Goal: Task Accomplishment & Management: Manage account settings

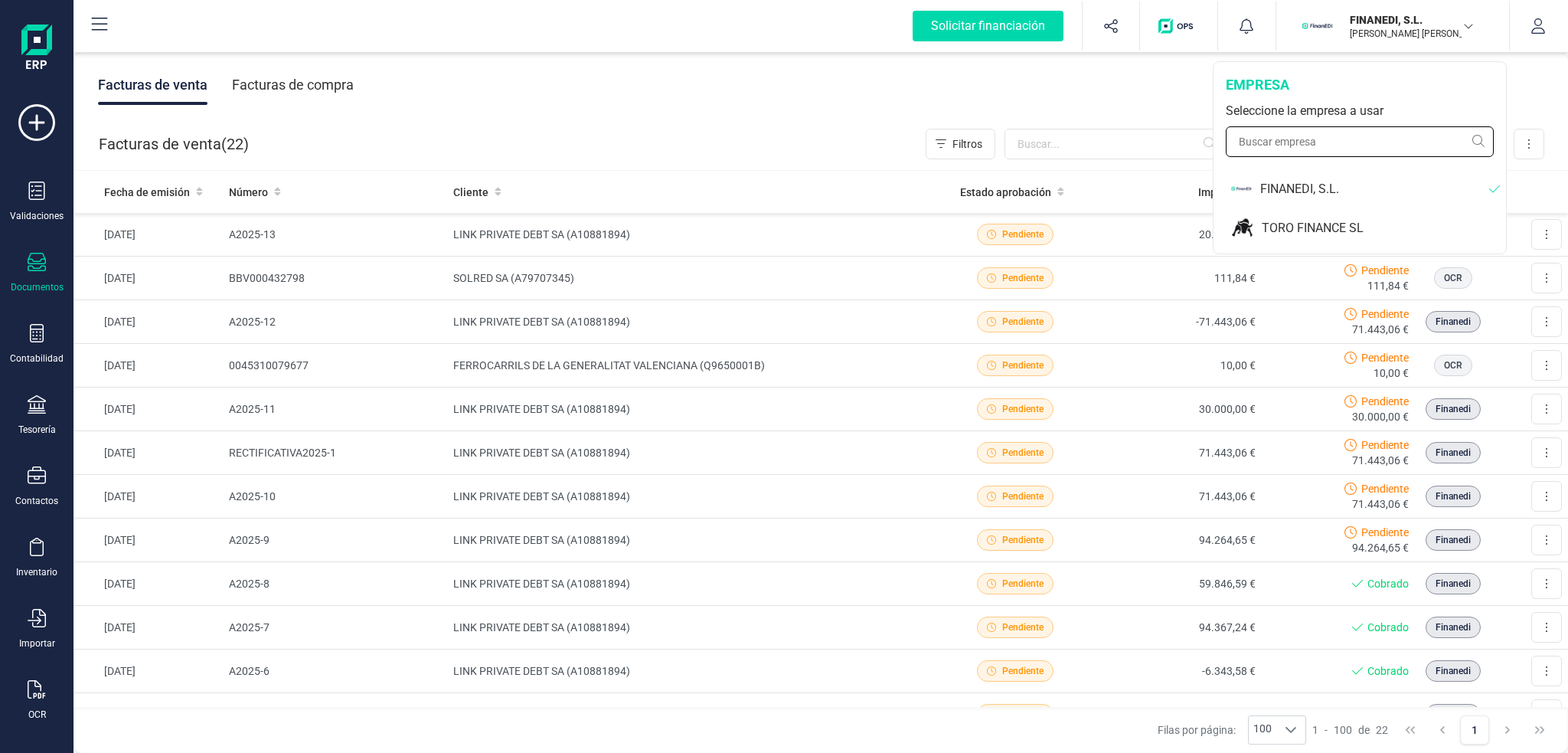
click at [1310, 136] on input "text" at bounding box center [1359, 141] width 268 height 31
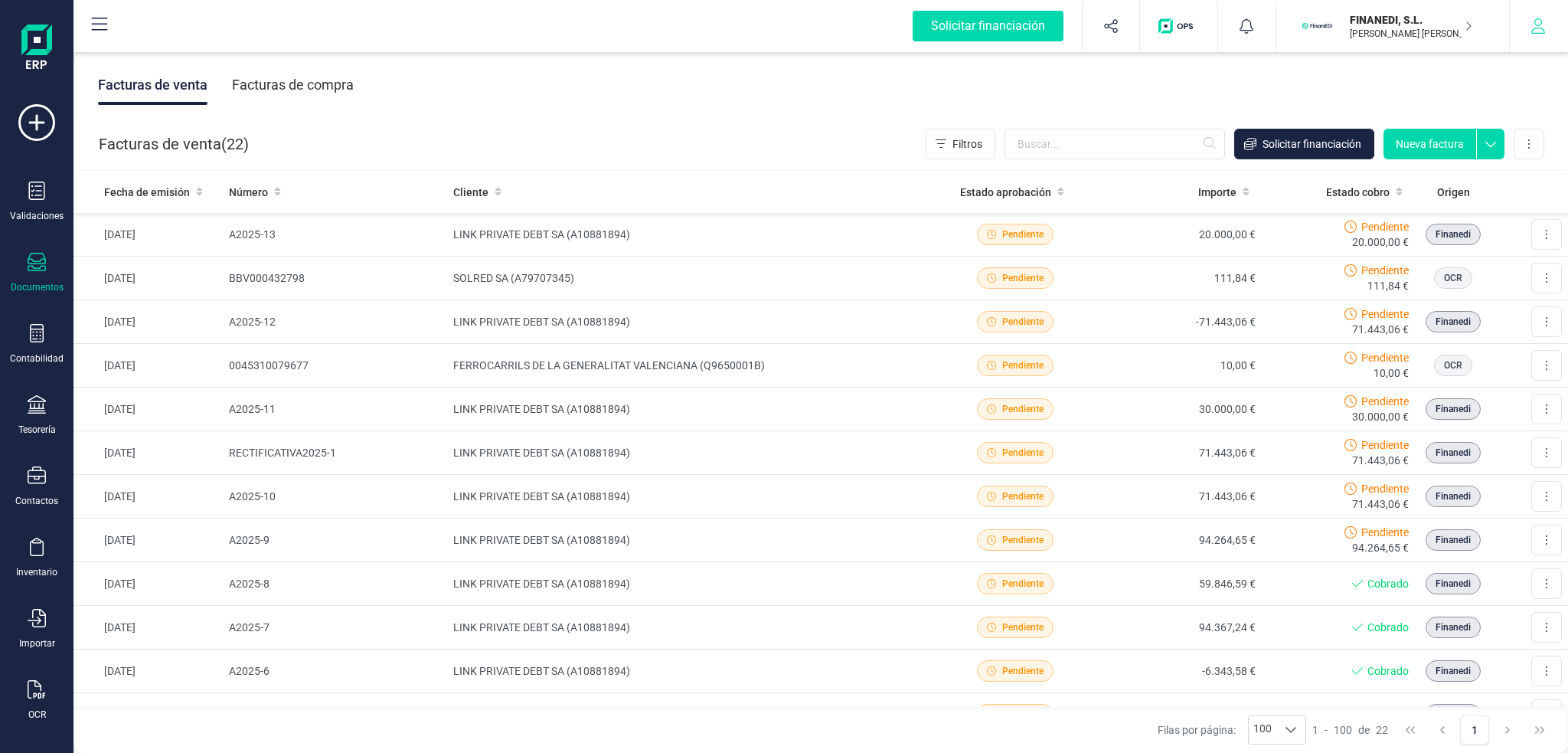
click at [1535, 8] on button "button" at bounding box center [1538, 26] width 57 height 49
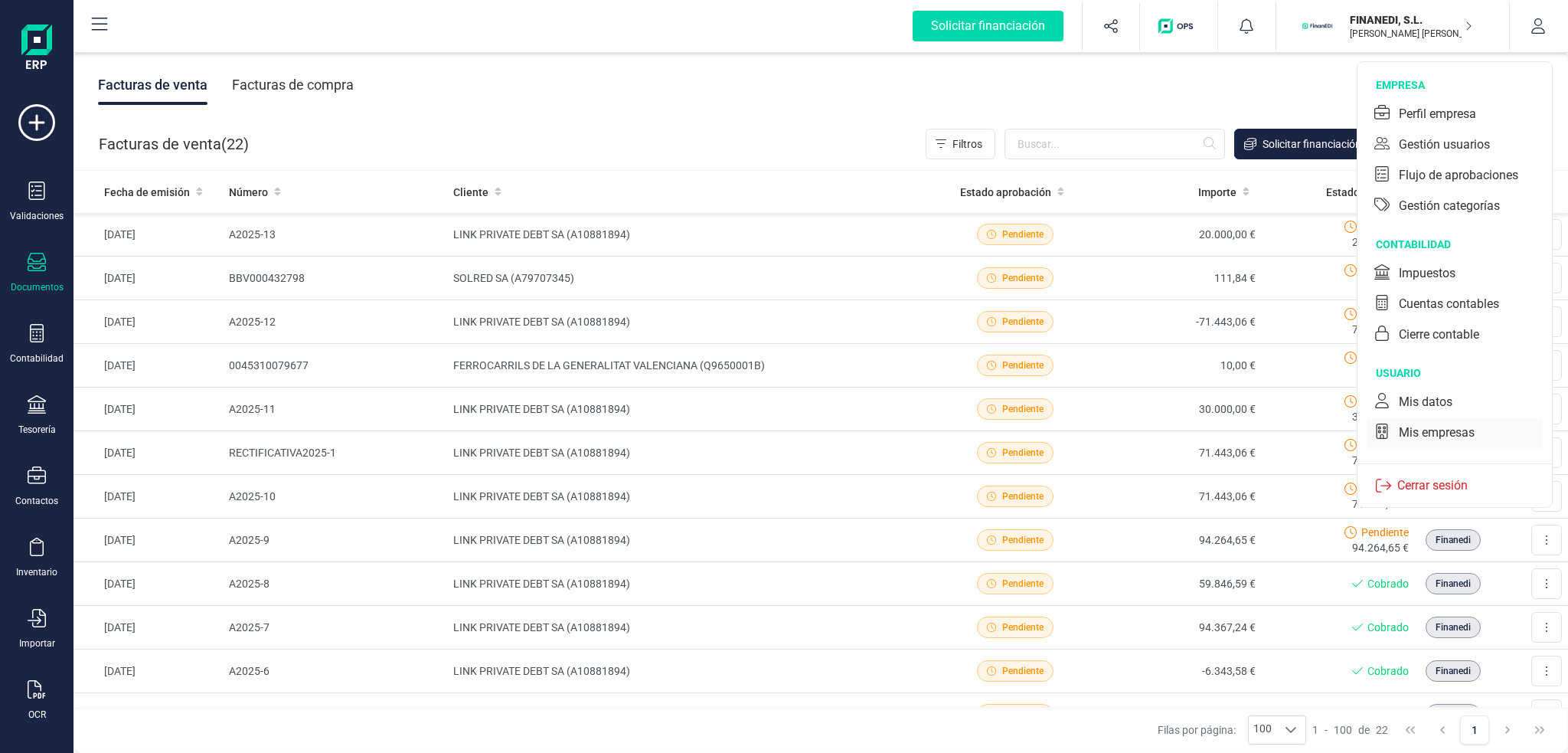
click at [1453, 428] on div "Mis empresas" at bounding box center [1436, 432] width 75 height 18
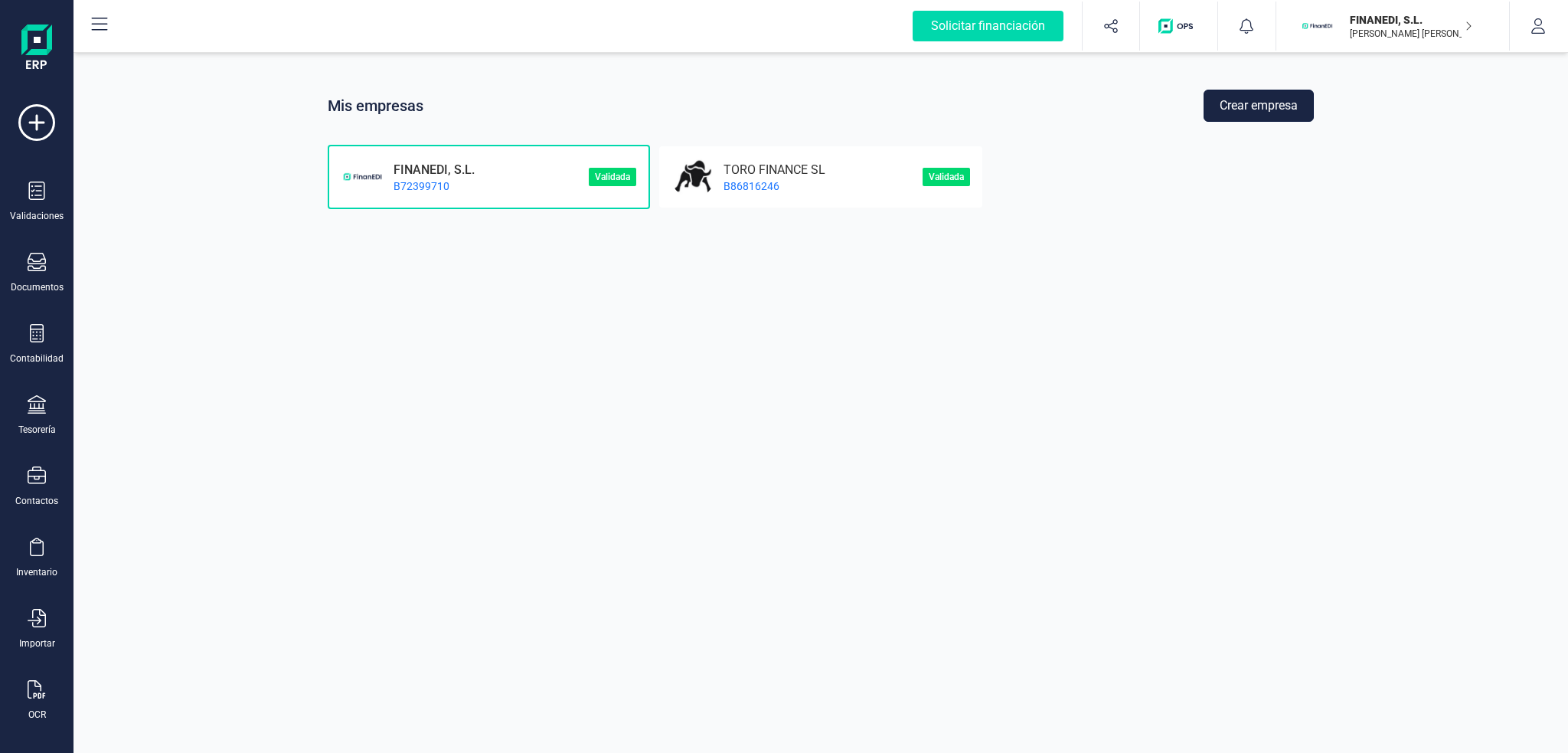
click at [1263, 105] on button "Crear empresa" at bounding box center [1259, 106] width 111 height 32
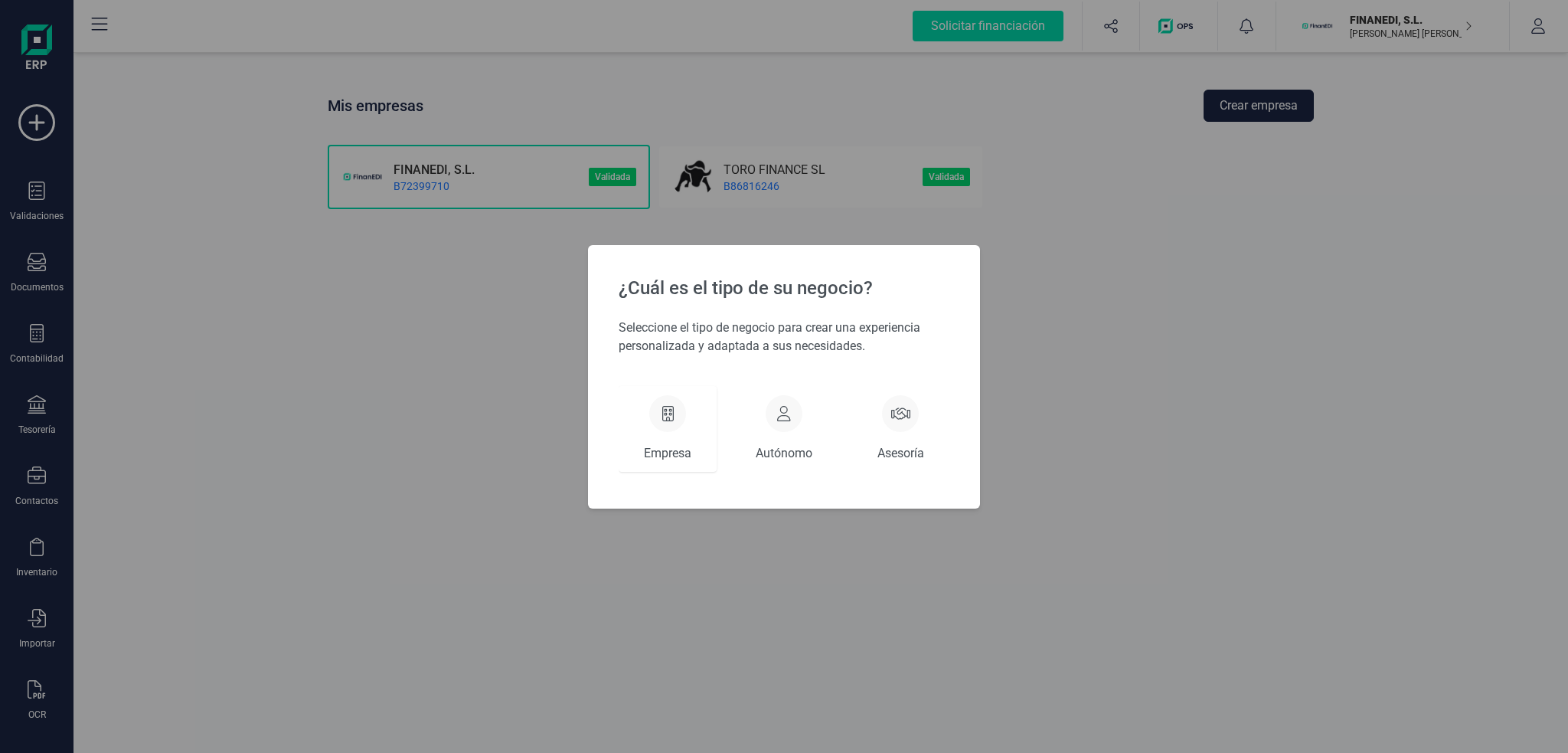
click at [662, 429] on div at bounding box center [668, 413] width 37 height 37
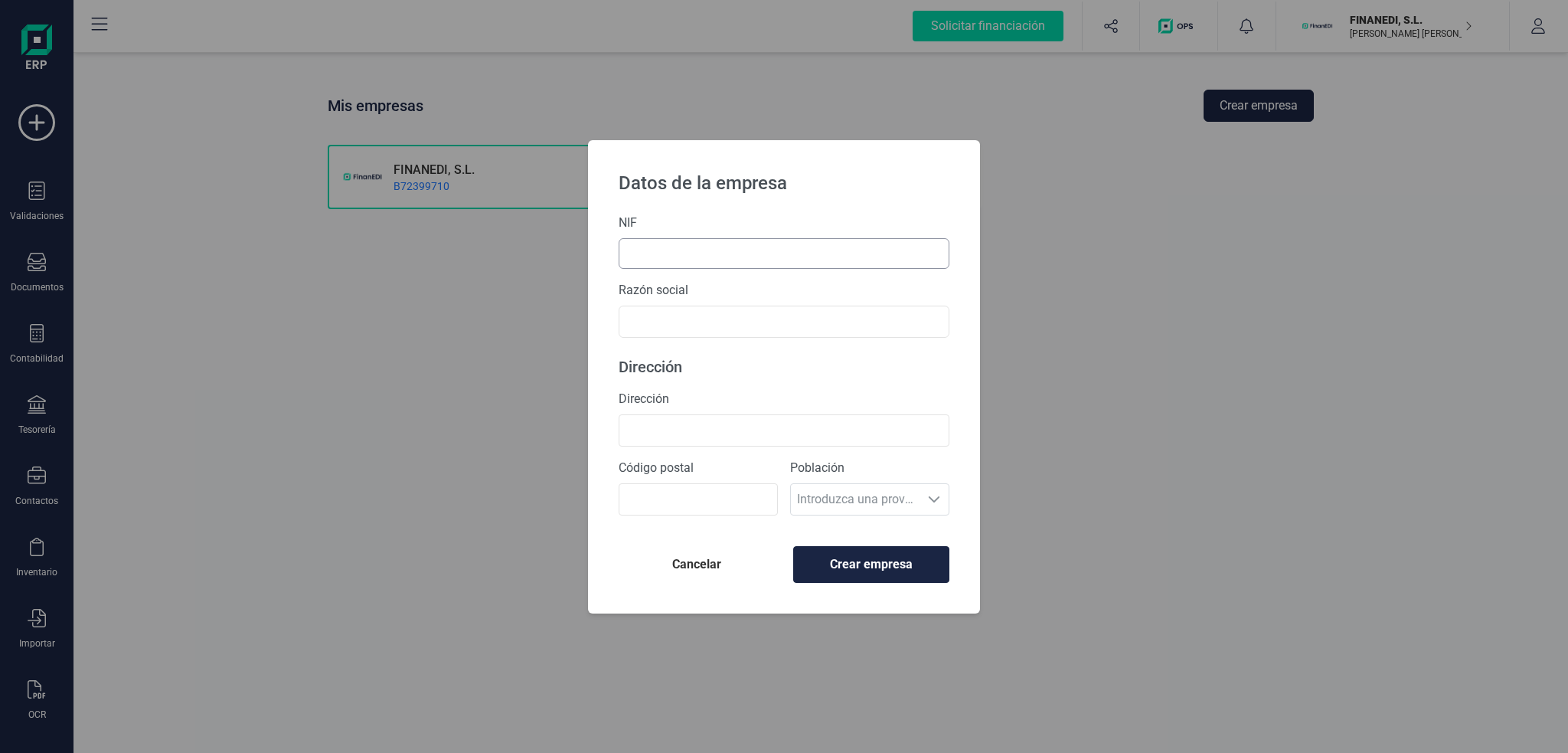
click at [676, 247] on input "text" at bounding box center [784, 254] width 331 height 31
type input "l"
click at [683, 222] on label "NIF" at bounding box center [784, 222] width 331 height 18
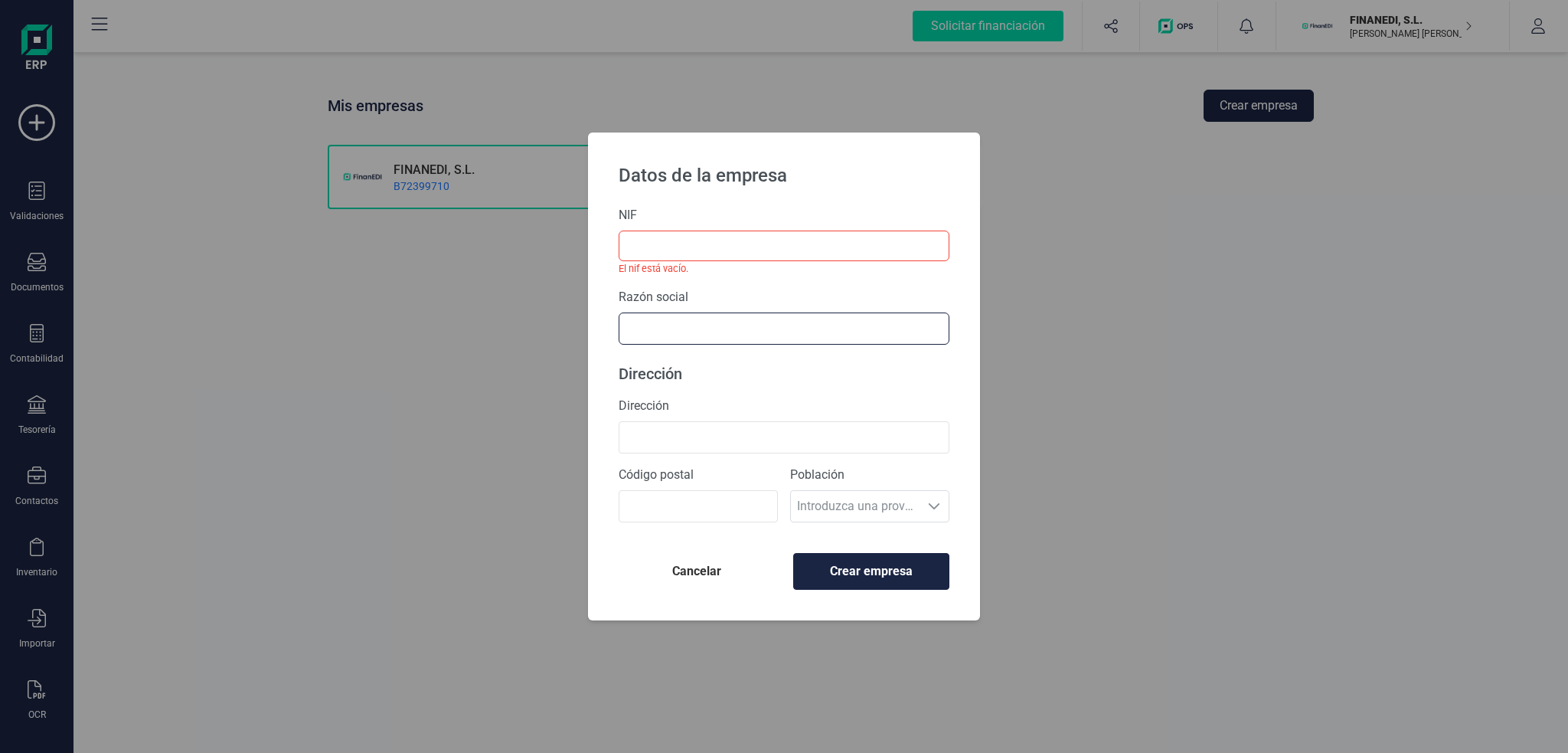
click at [661, 321] on input "text" at bounding box center [784, 329] width 331 height 32
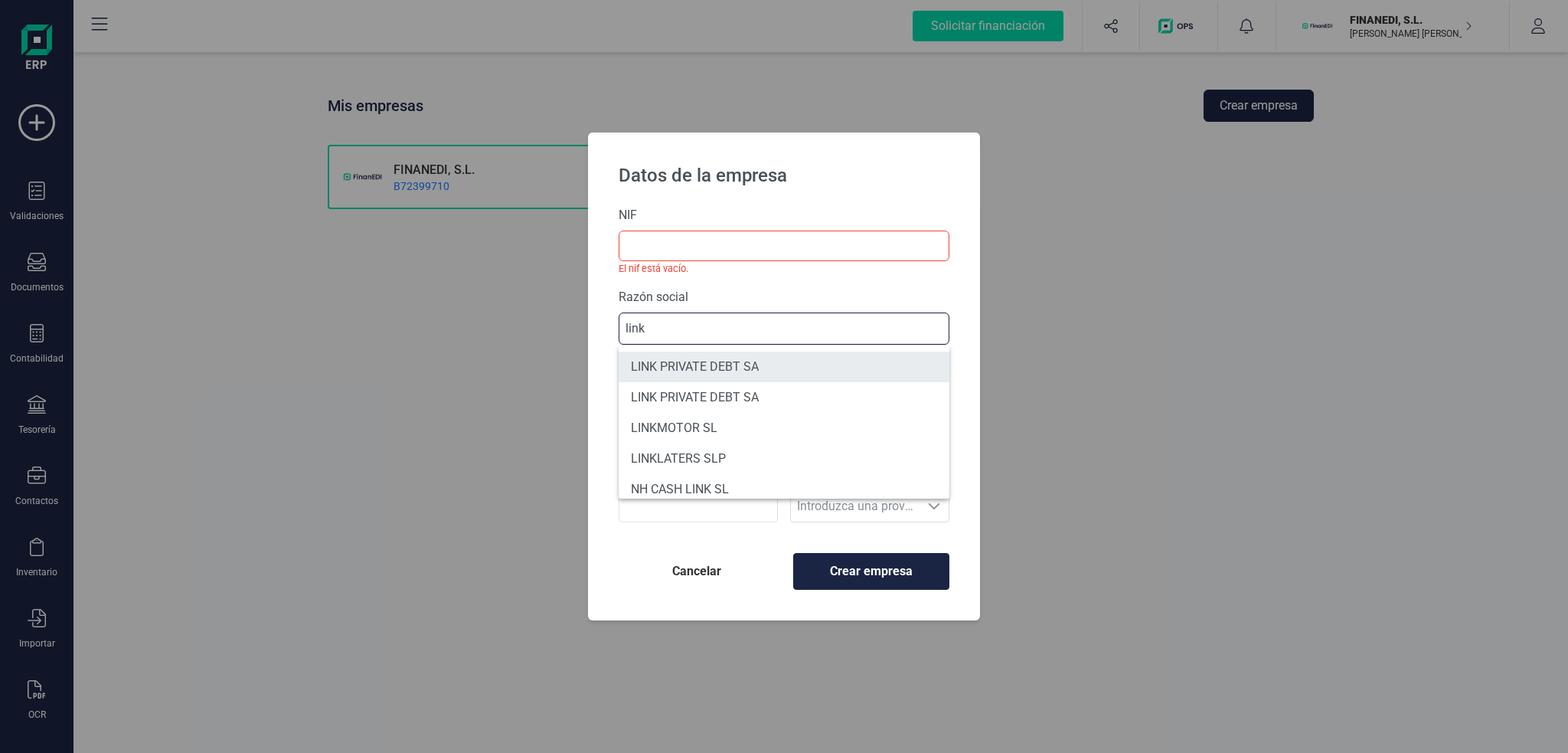
type input "link"
click at [821, 364] on li "LINK PRIVATE DEBT SA" at bounding box center [784, 366] width 331 height 31
type input "A10881894"
type input "LINK PRIVATE DEBT SA"
type input "[STREET_ADDRESS][PERSON_NAME]"
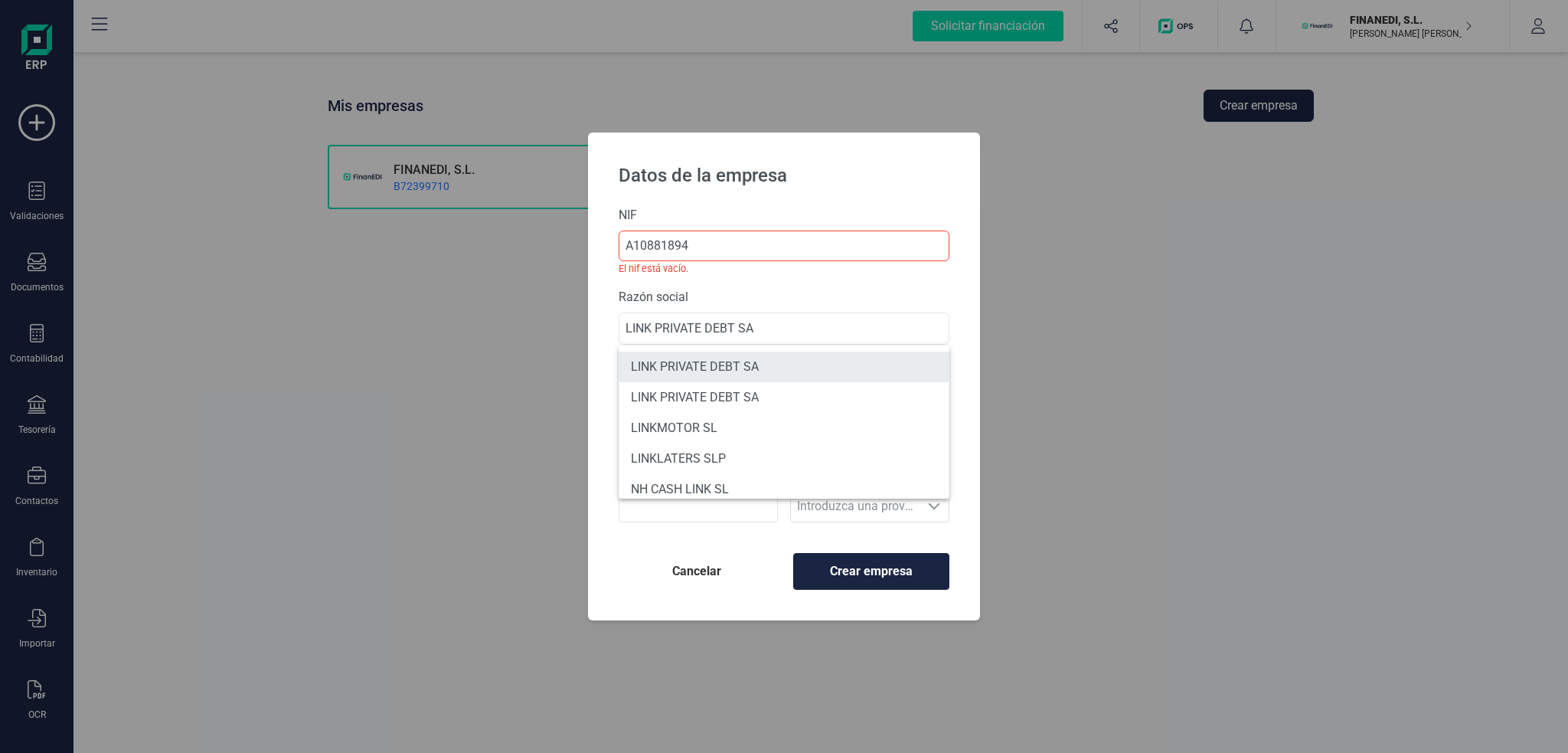
type input "28001"
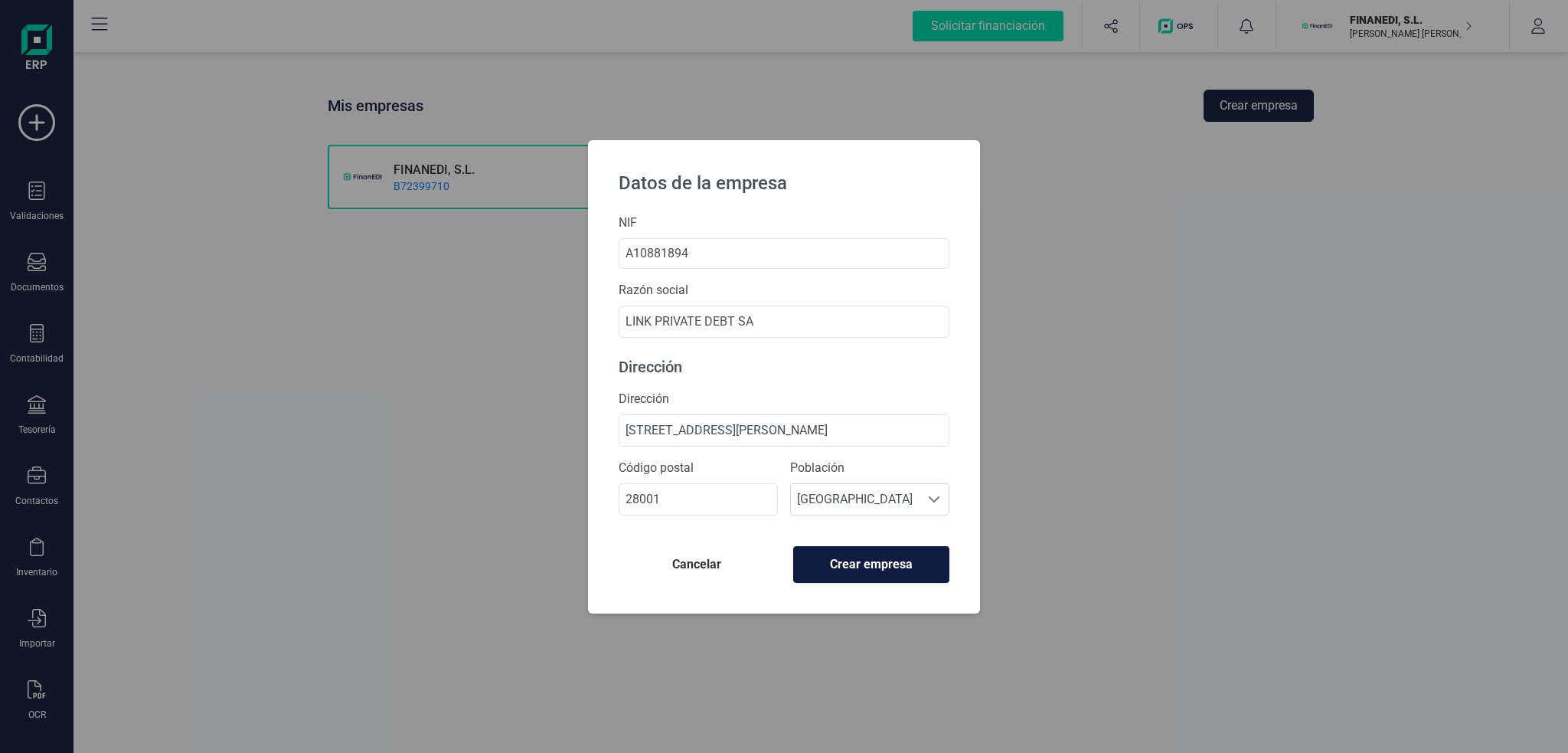
click at [851, 570] on span "Crear empresa" at bounding box center [871, 564] width 130 height 18
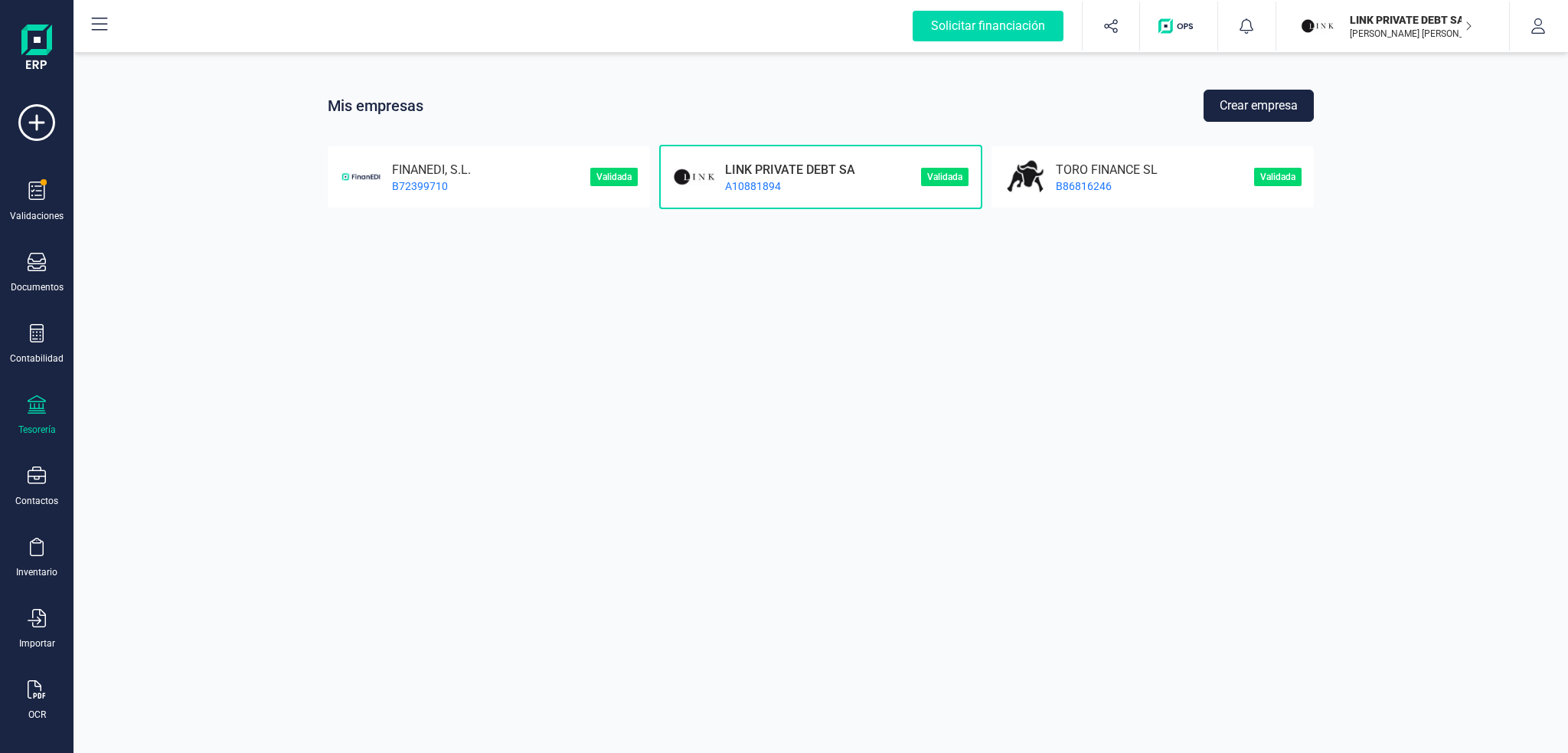
drag, startPoint x: 48, startPoint y: 398, endPoint x: 61, endPoint y: 406, distance: 15.3
click at [48, 398] on div "Tesorería" at bounding box center [36, 415] width 61 height 41
click at [216, 258] on span "Cuentas bancarias" at bounding box center [186, 261] width 134 height 18
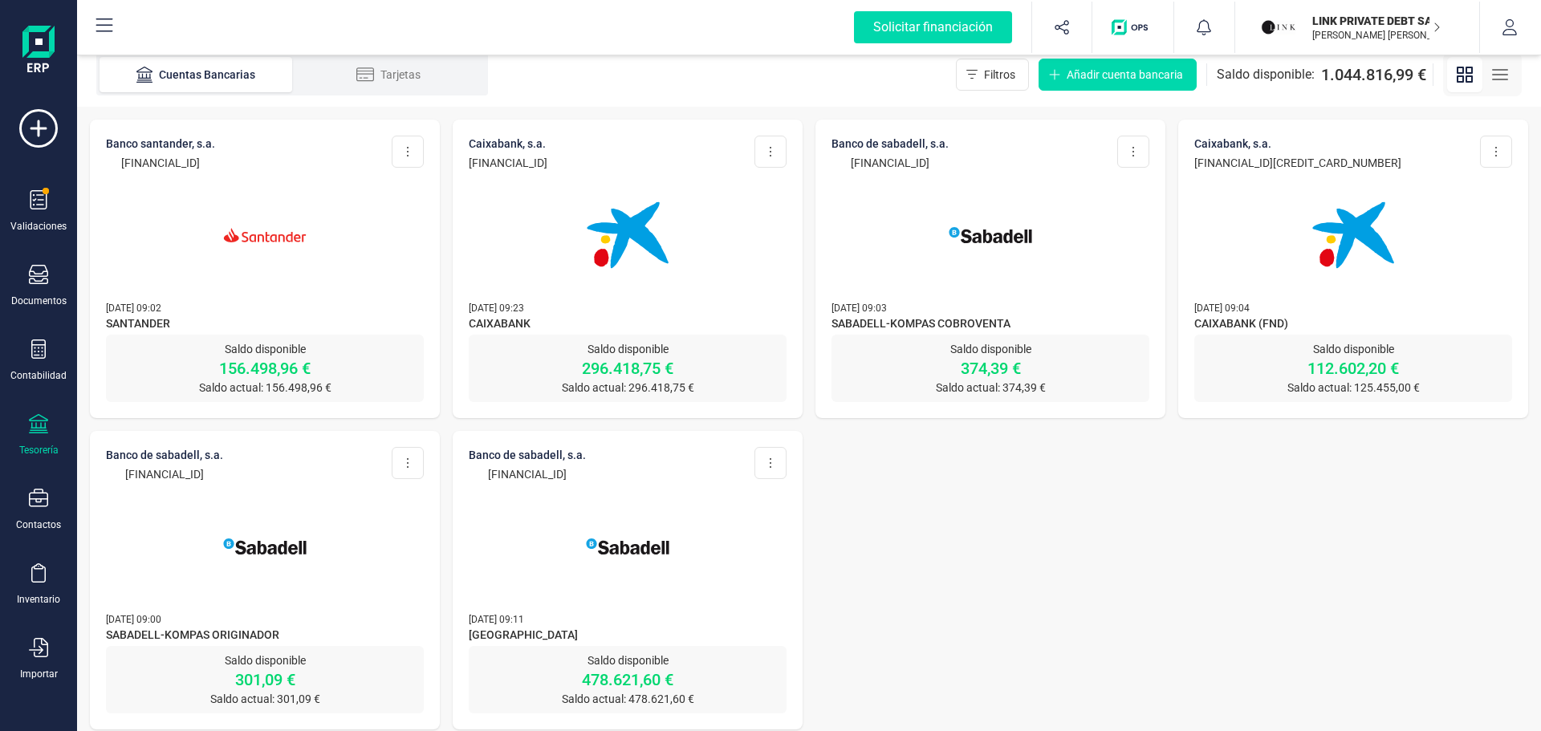
scroll to position [24, 0]
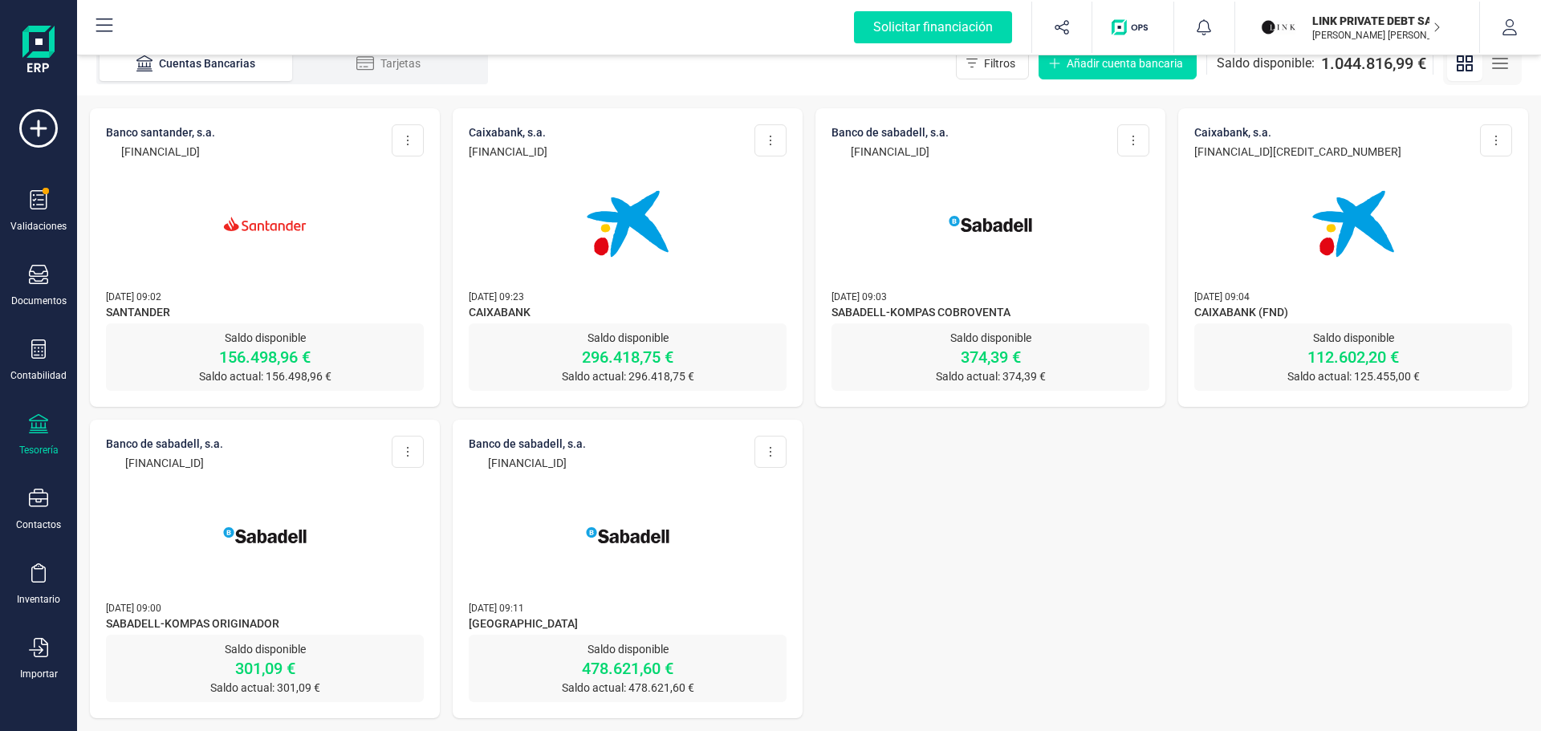
click at [615, 223] on img at bounding box center [627, 224] width 135 height 135
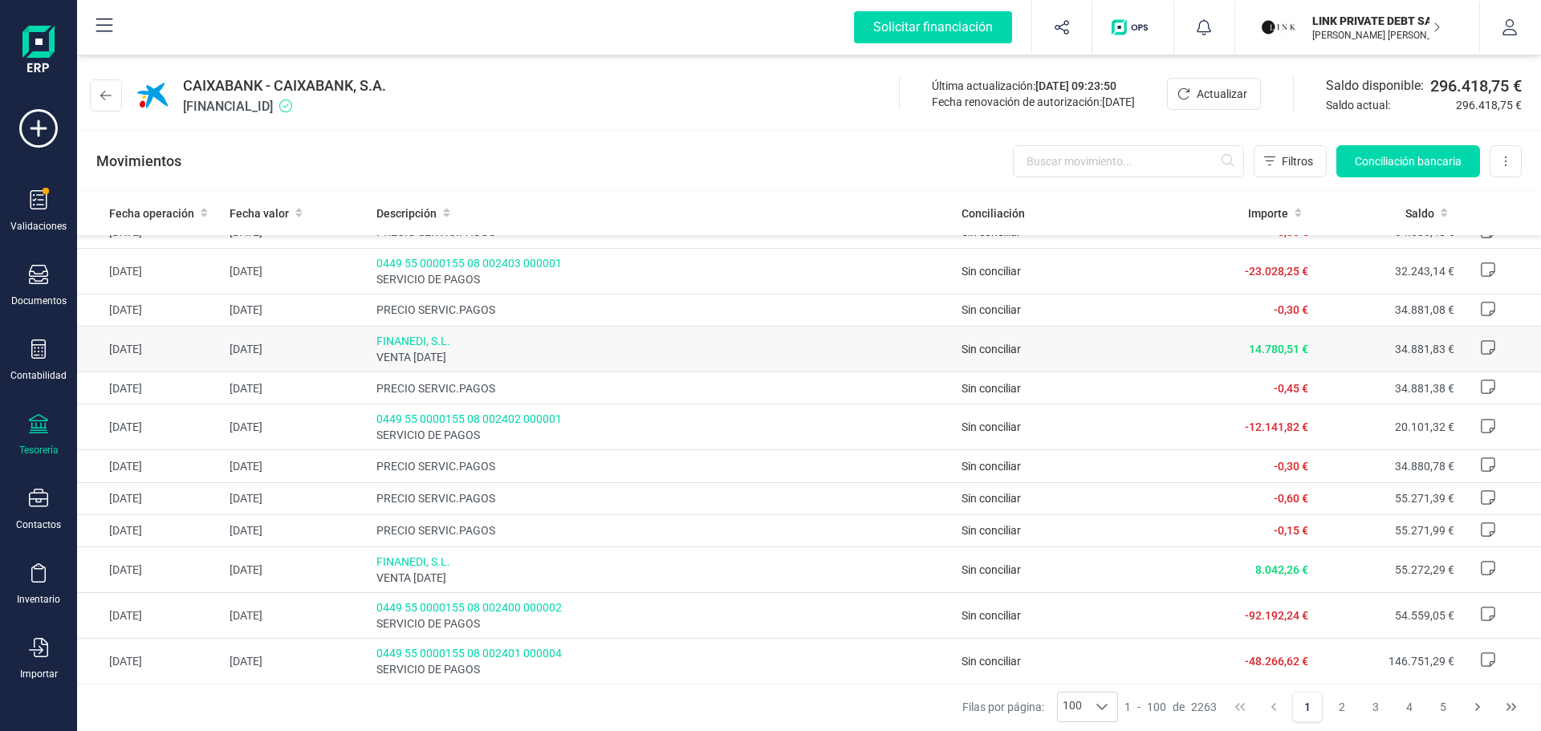
scroll to position [2328, 0]
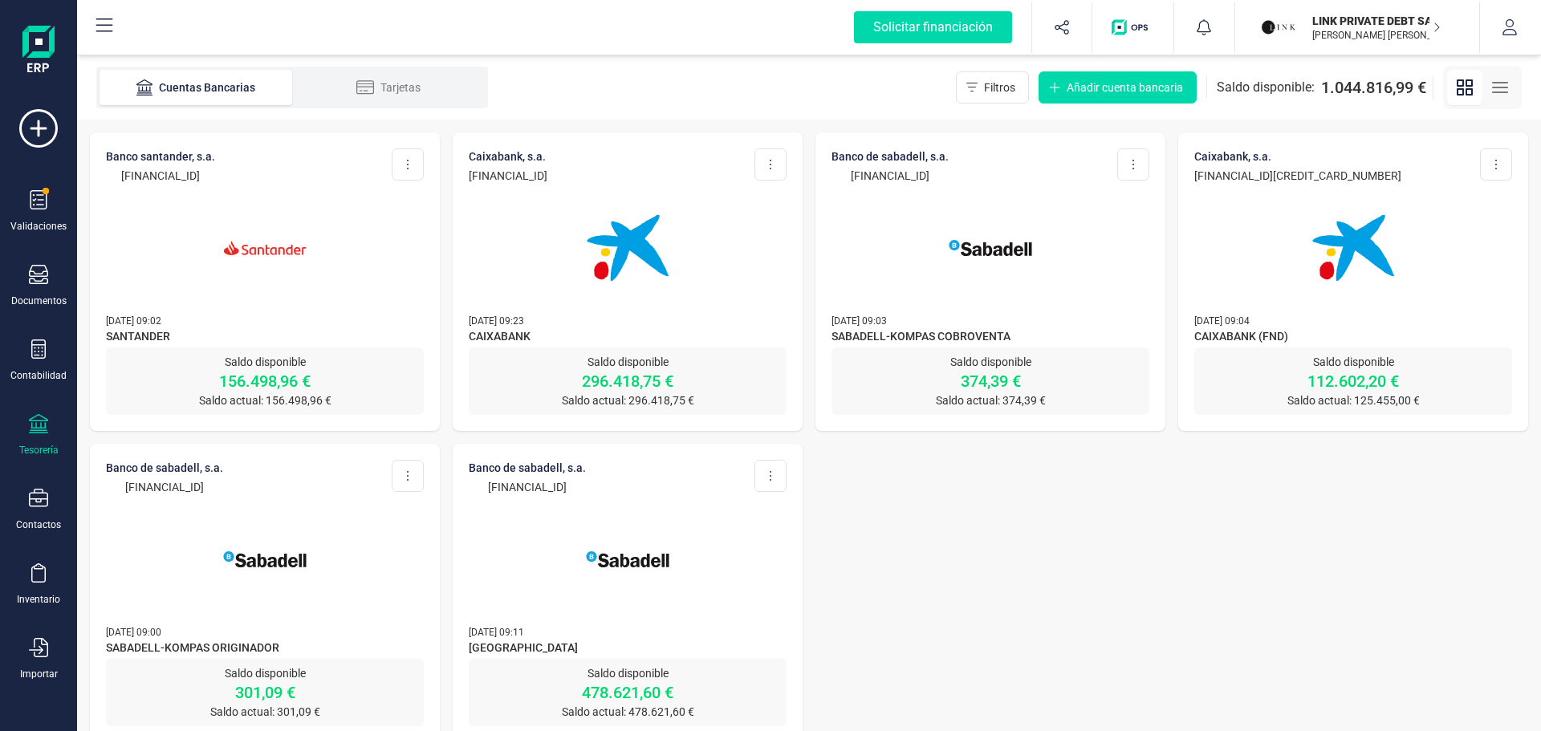
click at [215, 290] on img at bounding box center [264, 248] width 135 height 135
click at [560, 245] on img at bounding box center [627, 248] width 135 height 135
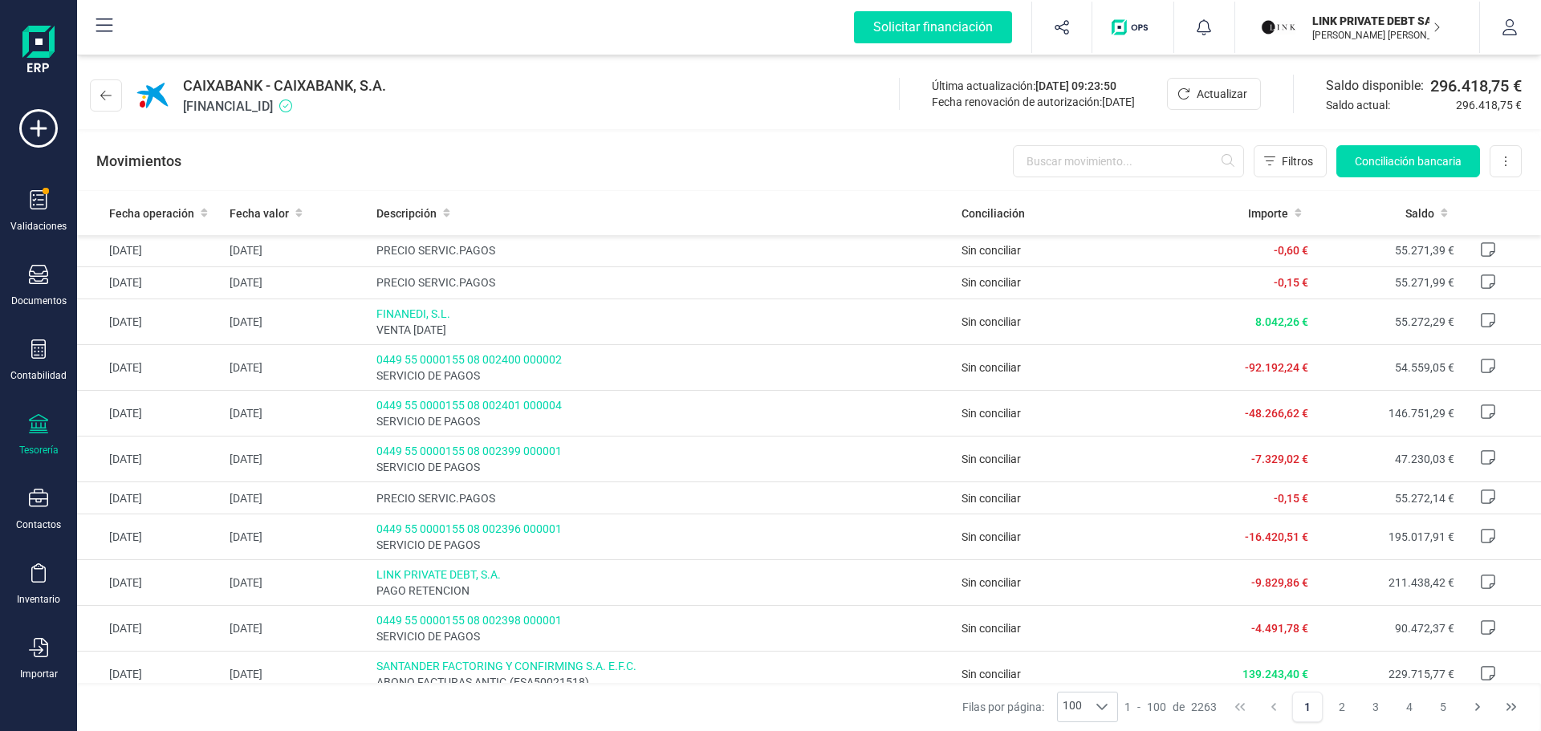
scroll to position [3656, 0]
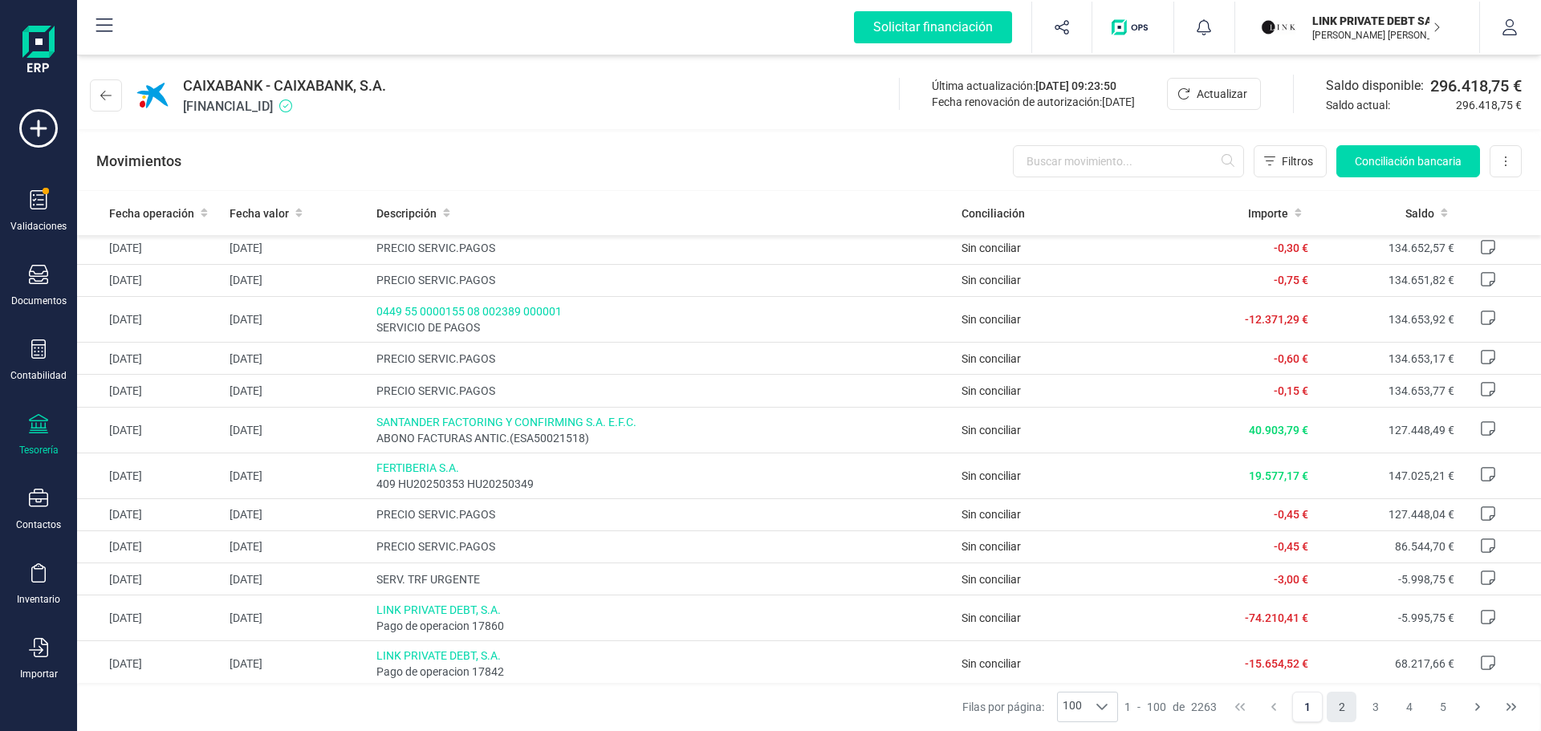
click at [1339, 716] on button "2" at bounding box center [1342, 707] width 31 height 31
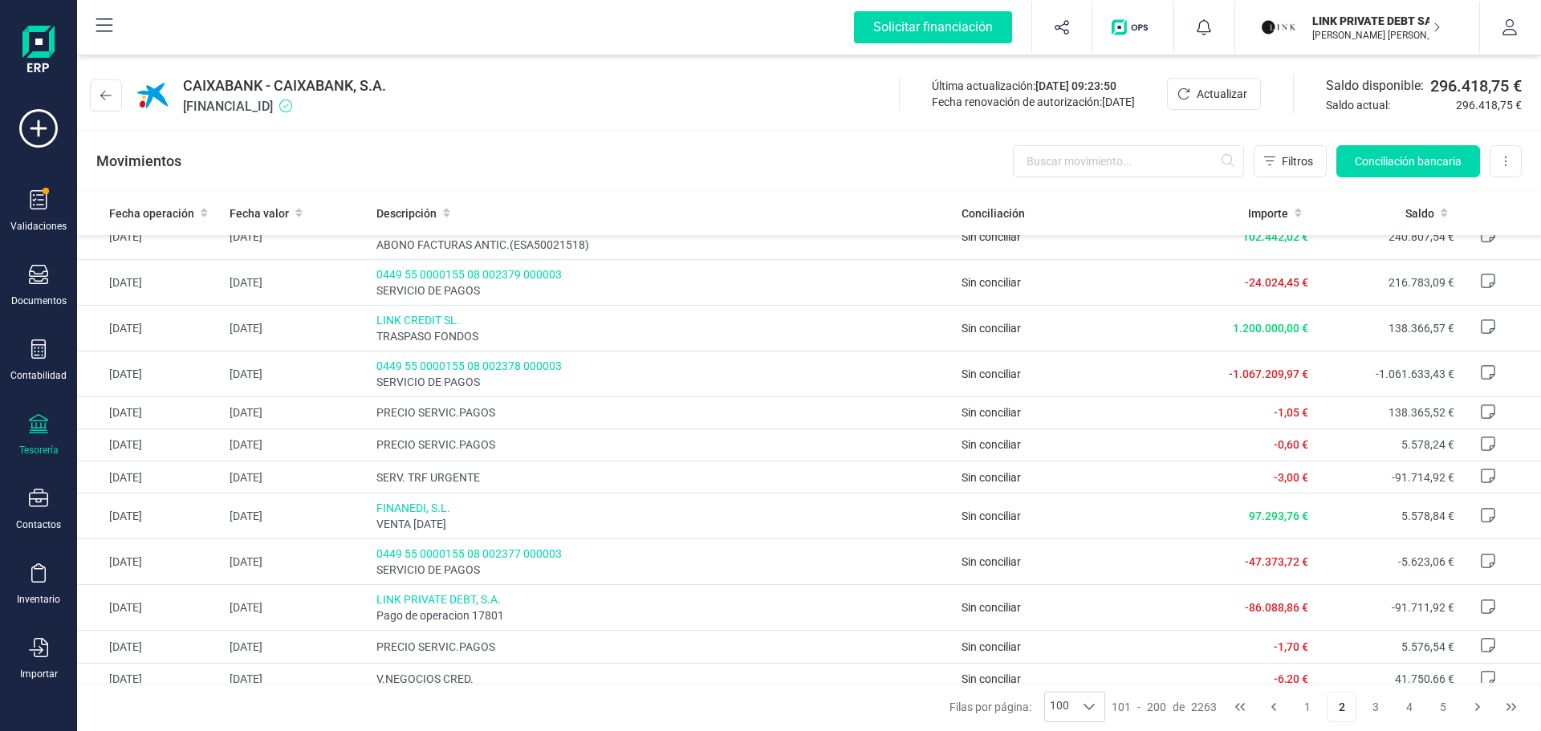
scroll to position [779, 0]
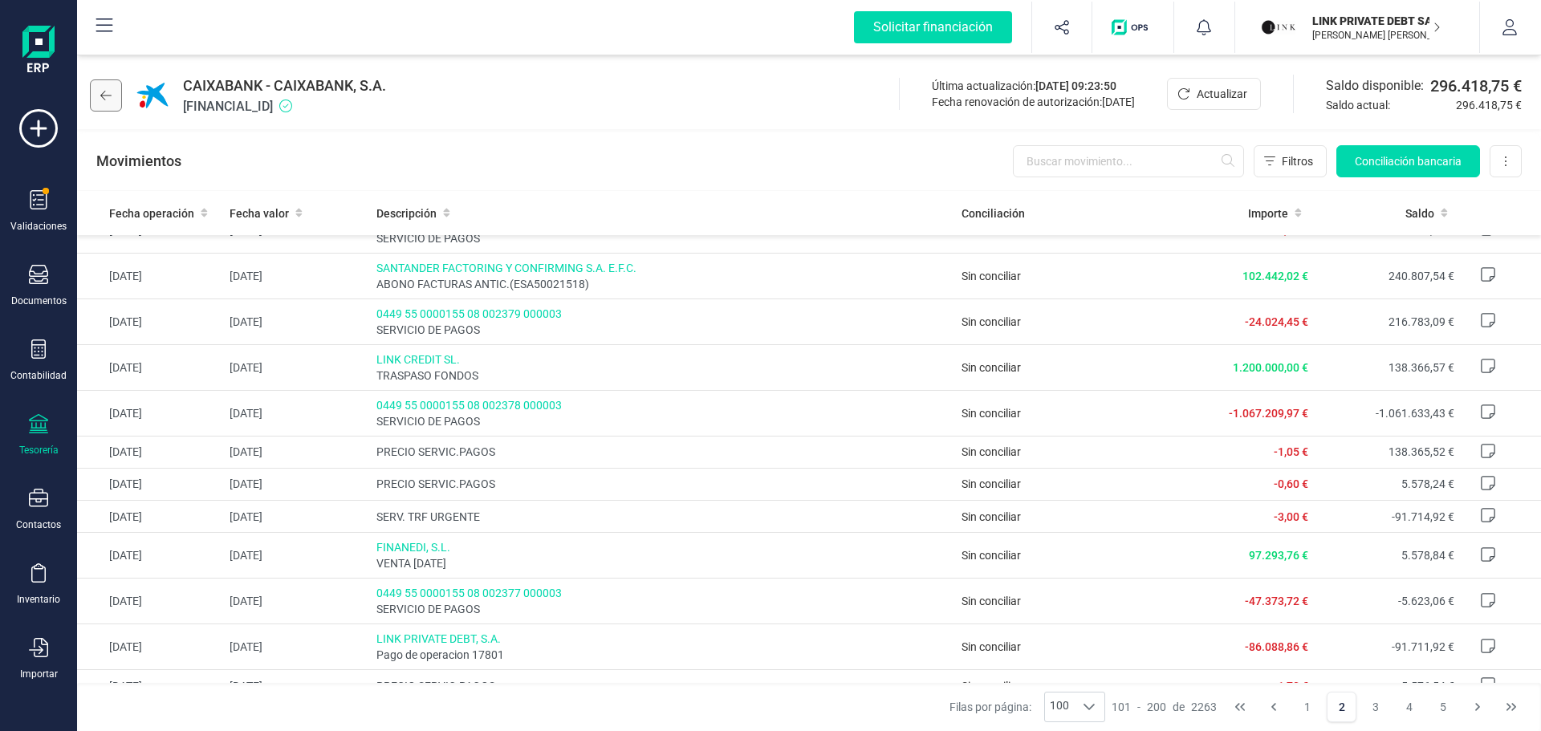
click at [114, 92] on button at bounding box center [106, 95] width 32 height 32
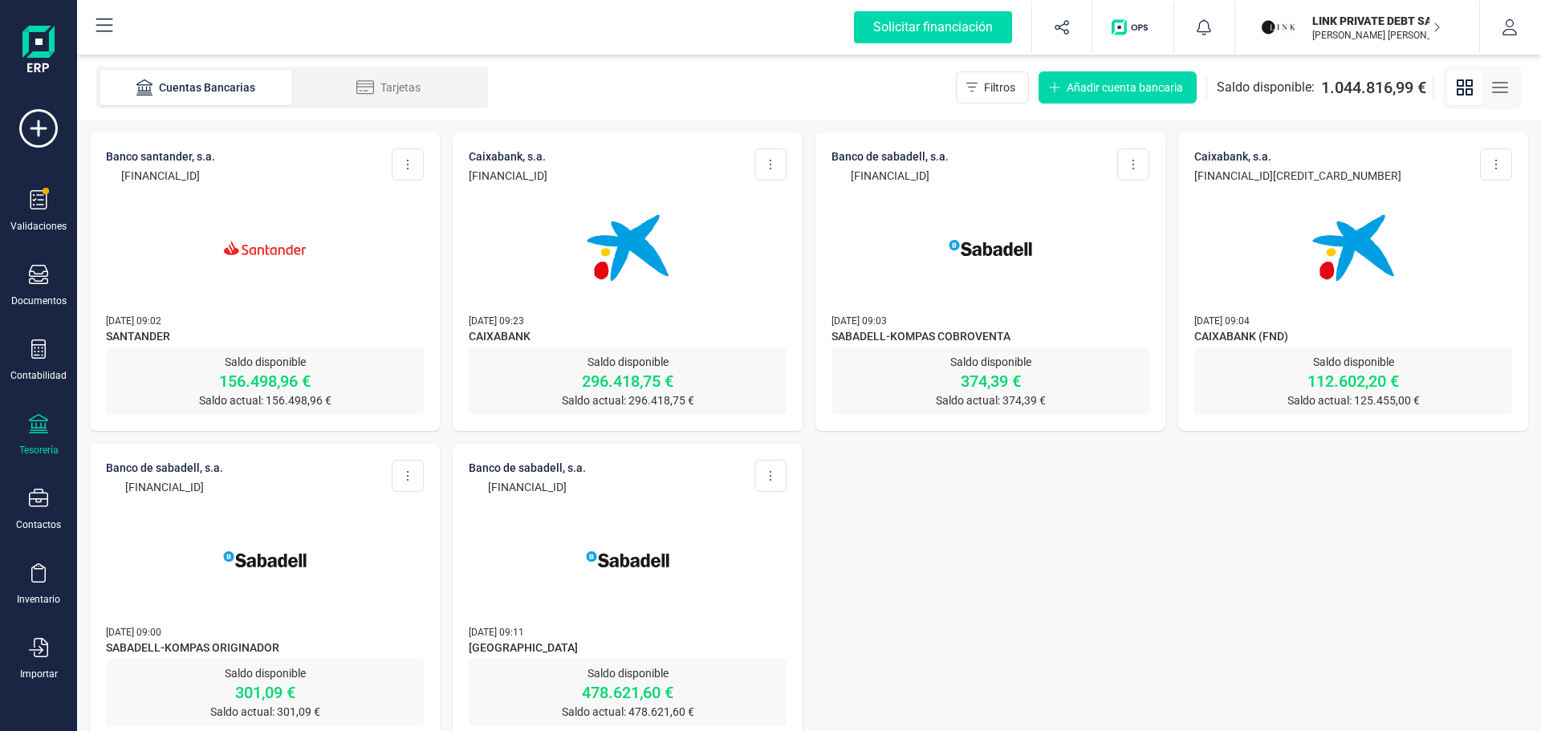
click at [1378, 15] on p "LINK PRIVATE DEBT SA" at bounding box center [1377, 21] width 128 height 16
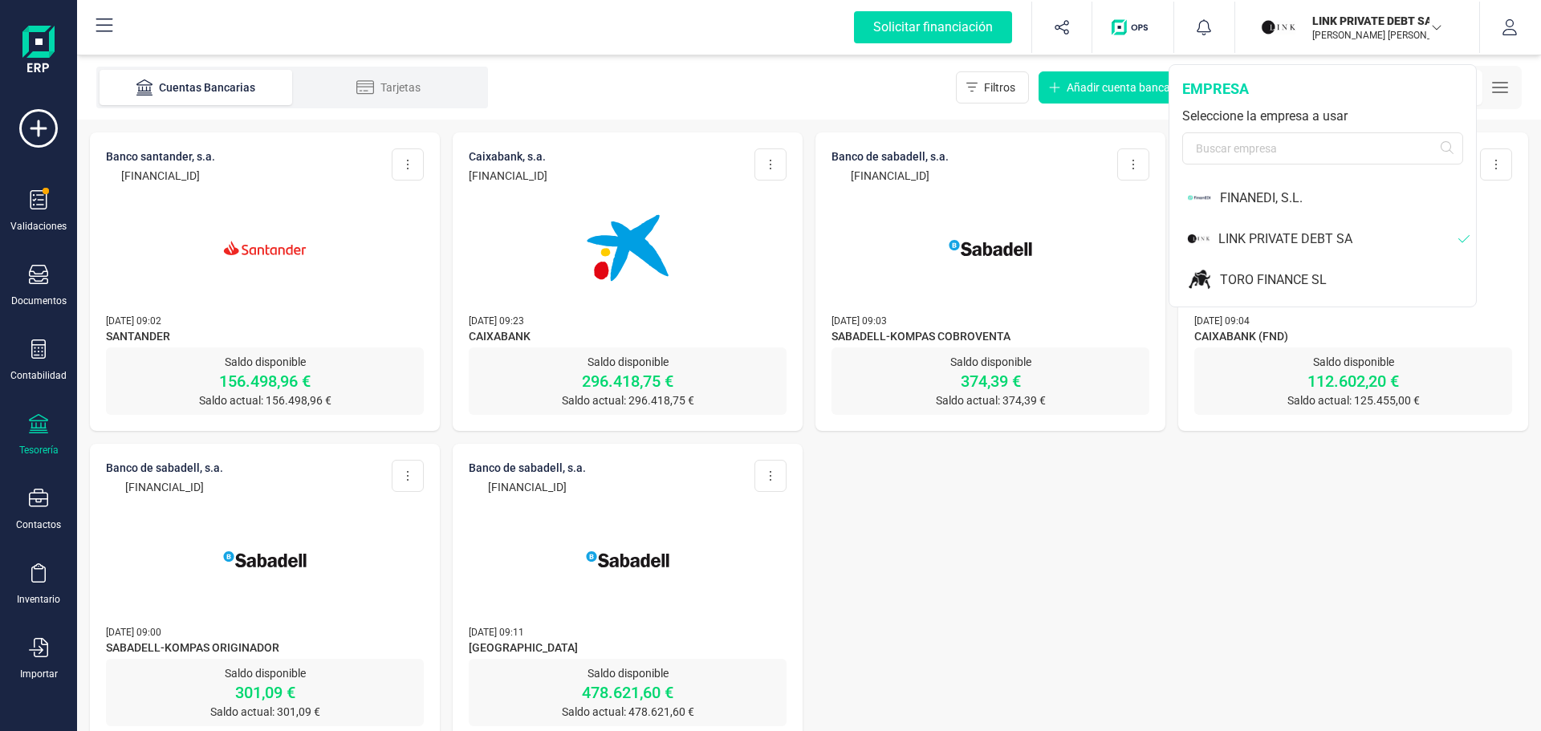
click at [1325, 233] on div "LINK PRIVATE DEBT SA" at bounding box center [1339, 239] width 240 height 19
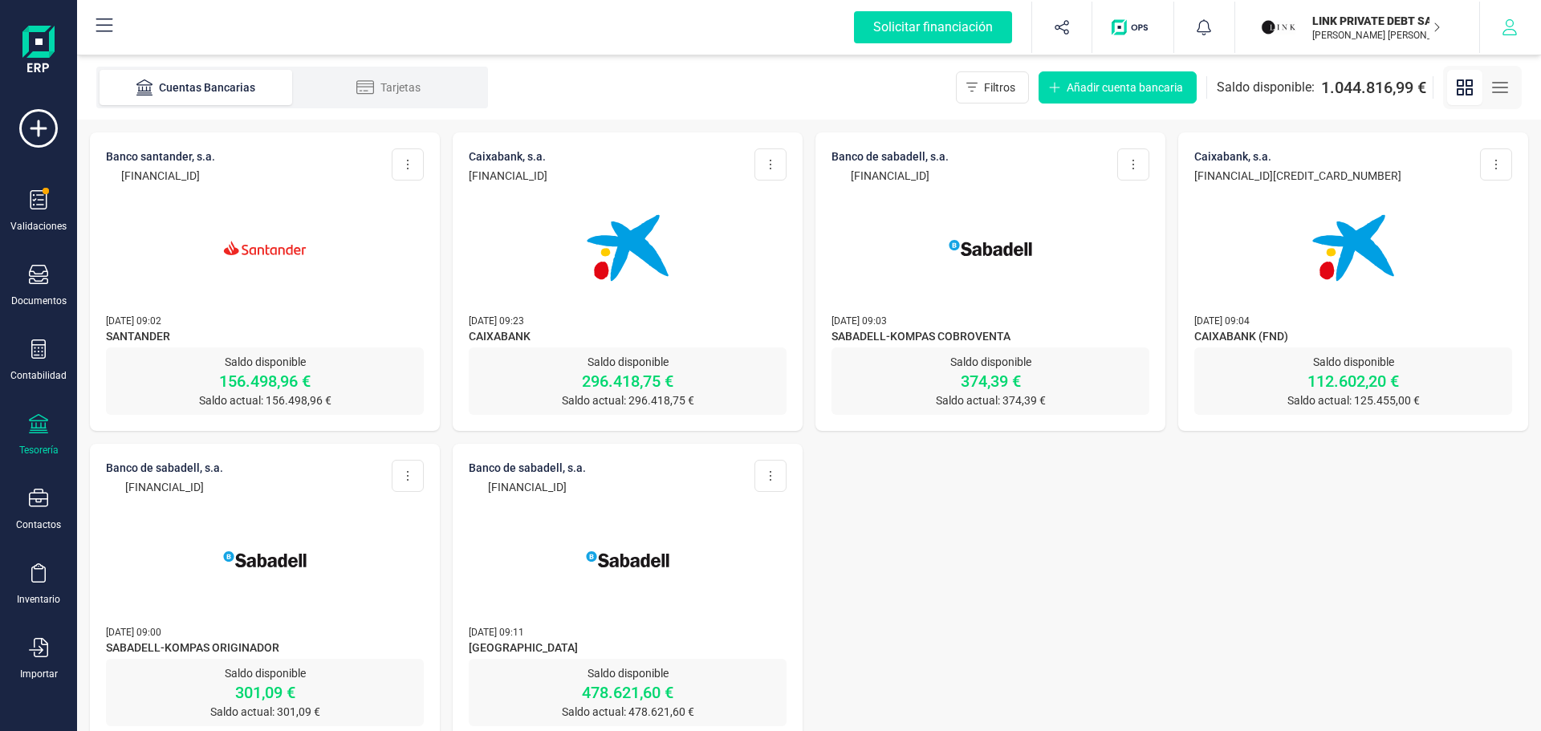
click at [1524, 29] on button "button" at bounding box center [1510, 27] width 60 height 51
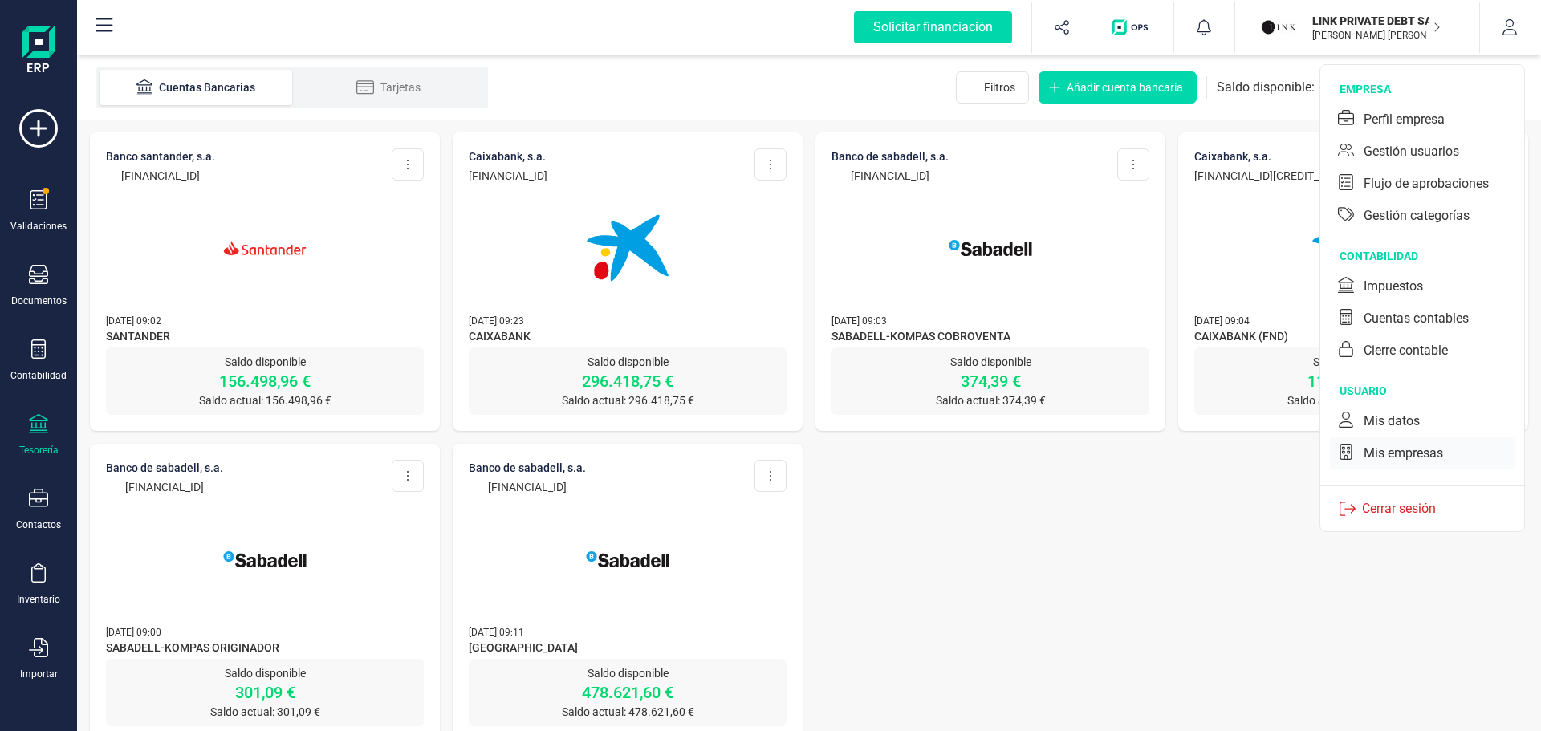
click at [1407, 451] on div "Mis empresas" at bounding box center [1403, 453] width 79 height 19
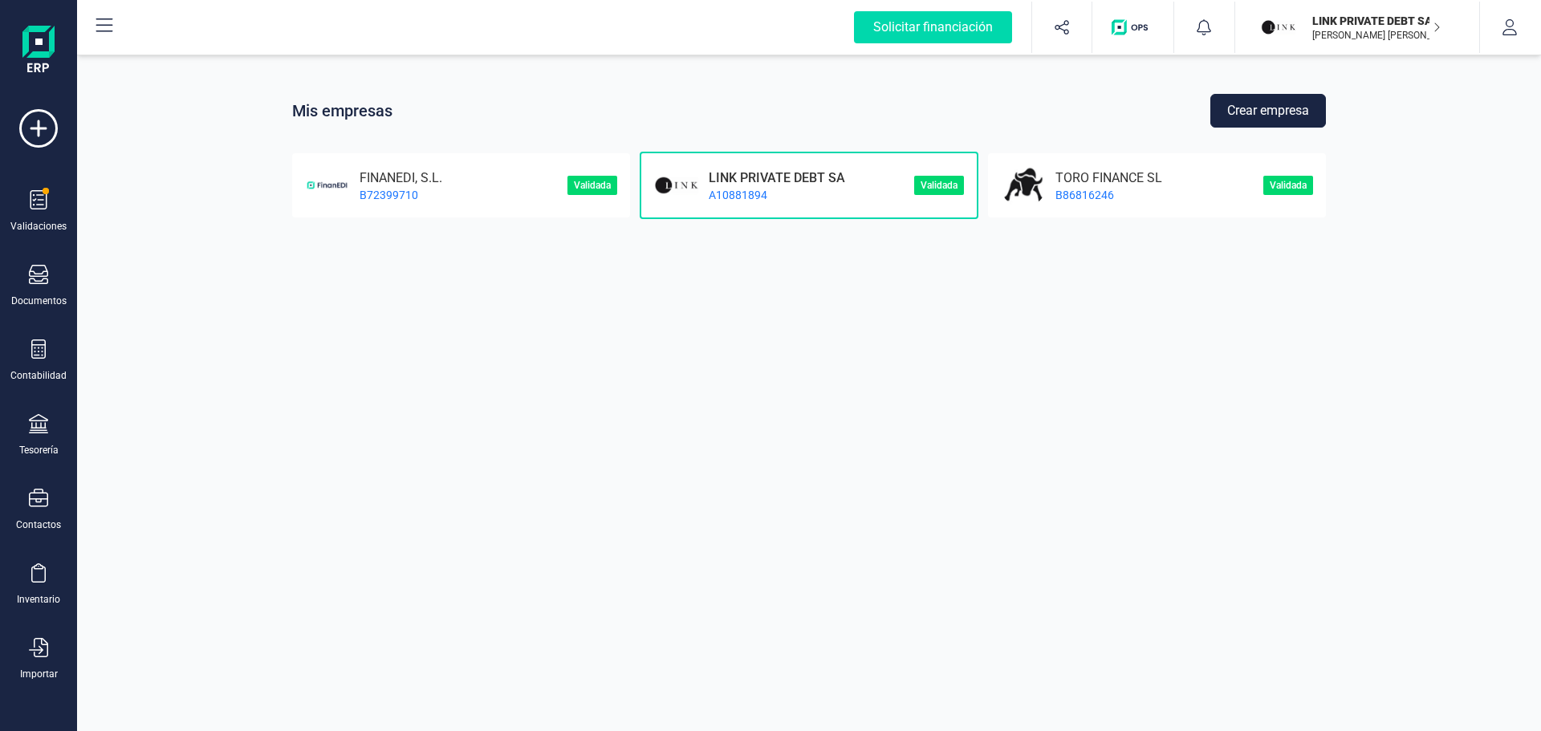
click at [747, 187] on p "A10881894" at bounding box center [772, 195] width 146 height 16
click at [32, 445] on div "Tesorería" at bounding box center [38, 450] width 39 height 13
click at [199, 281] on span "Cuentas bancarias" at bounding box center [195, 273] width 141 height 19
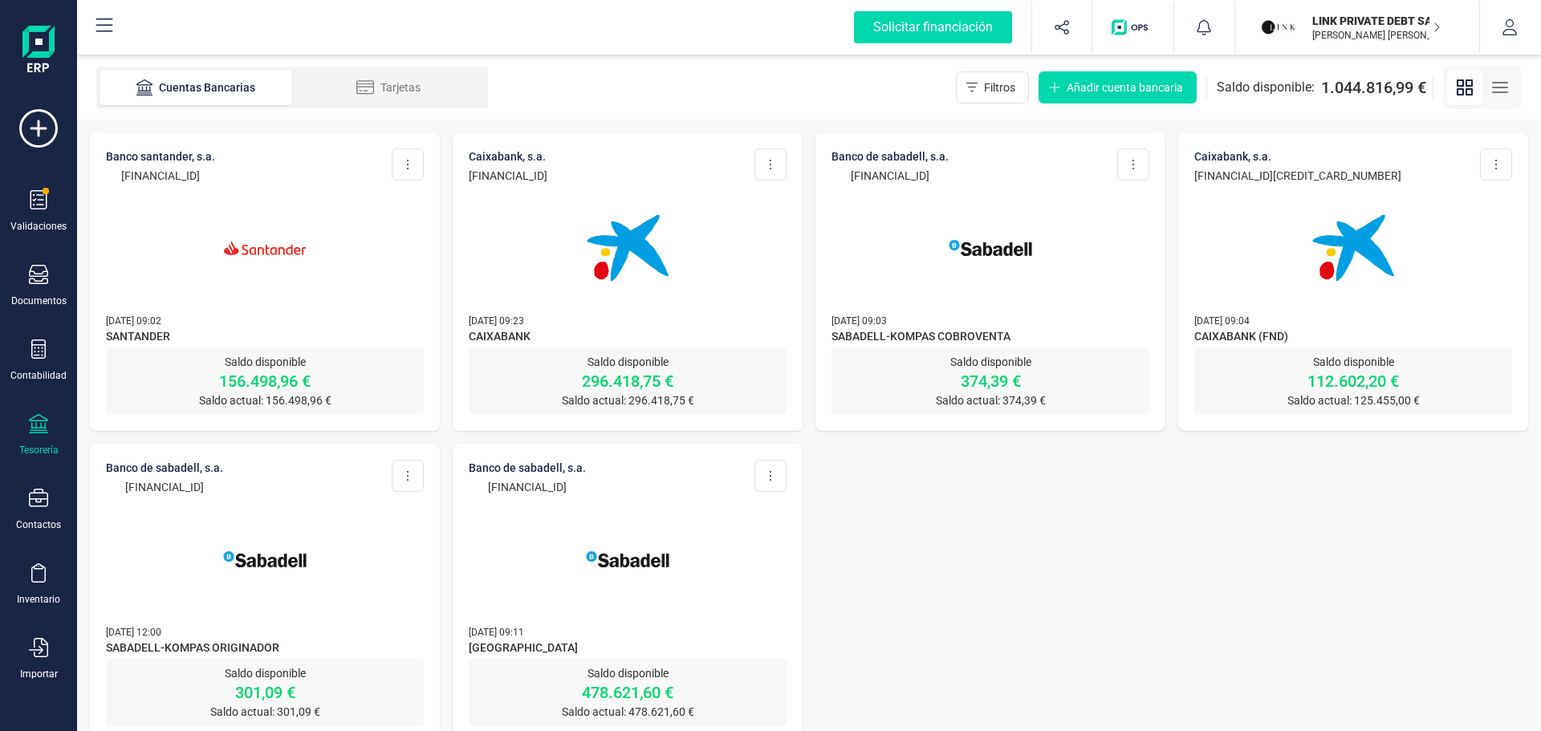
click at [1408, 29] on p "[PERSON_NAME] [PERSON_NAME]" at bounding box center [1377, 35] width 128 height 13
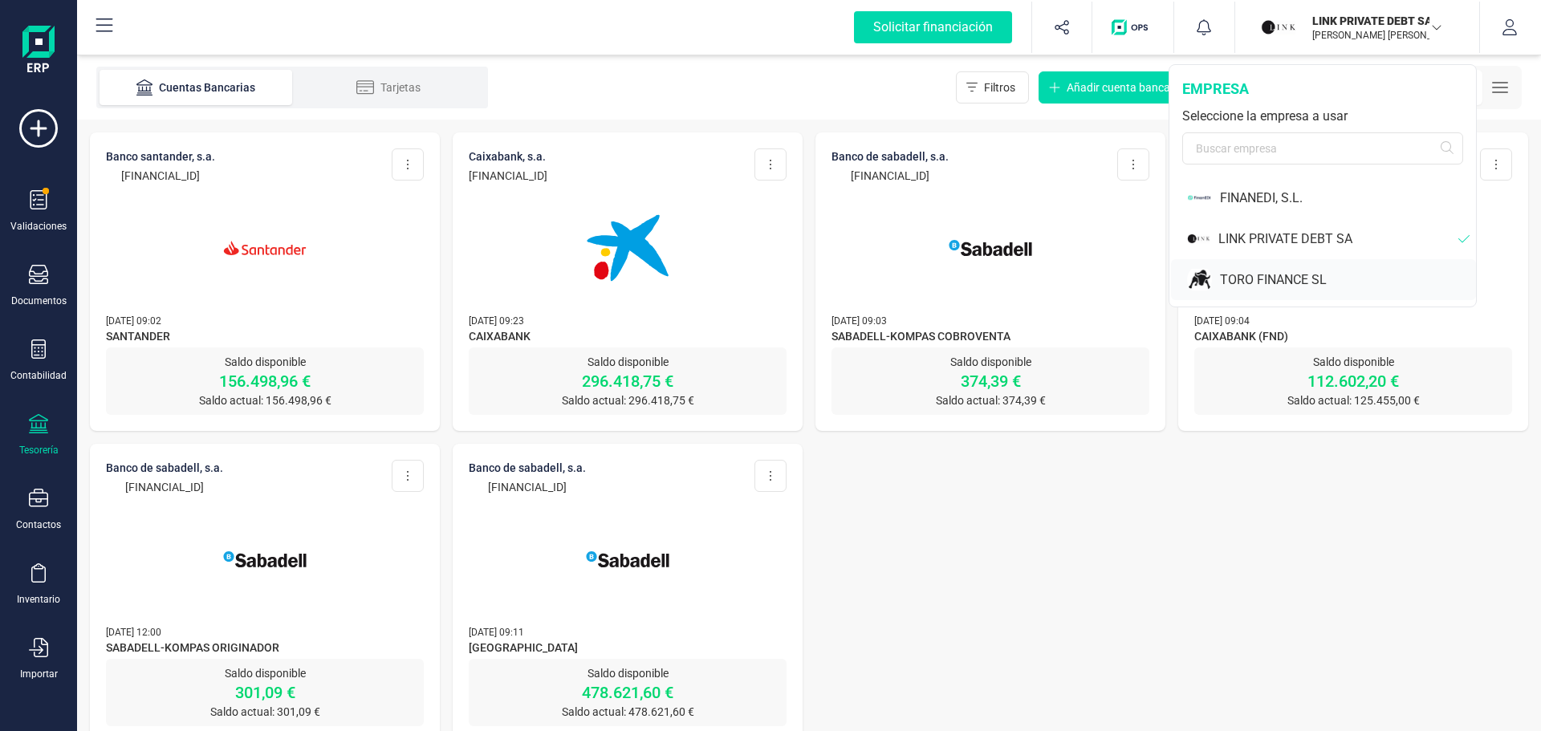
click at [1261, 269] on div "TORO FINANCE SL" at bounding box center [1323, 279] width 305 height 41
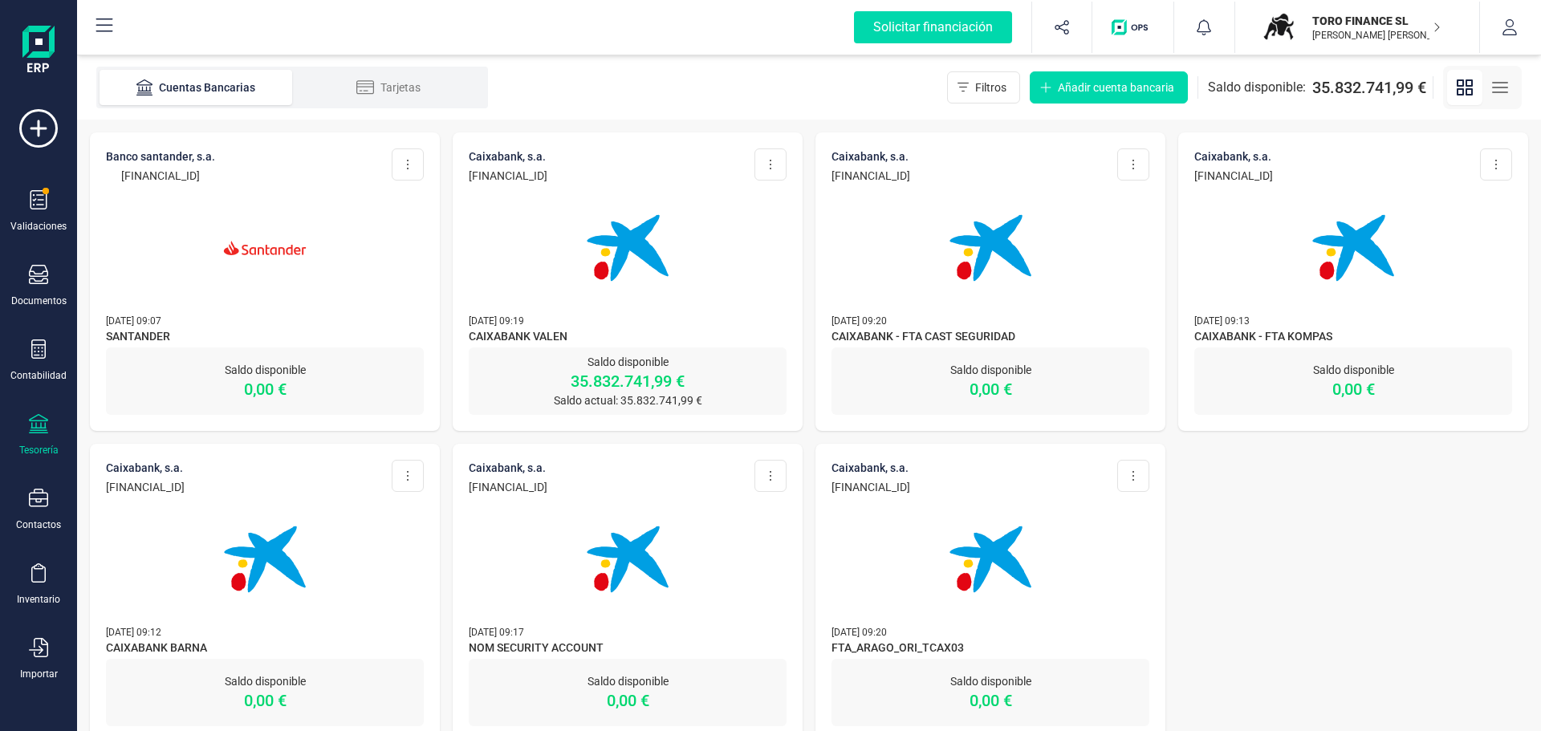
click at [1409, 19] on p "TORO FINANCE SL" at bounding box center [1377, 21] width 128 height 16
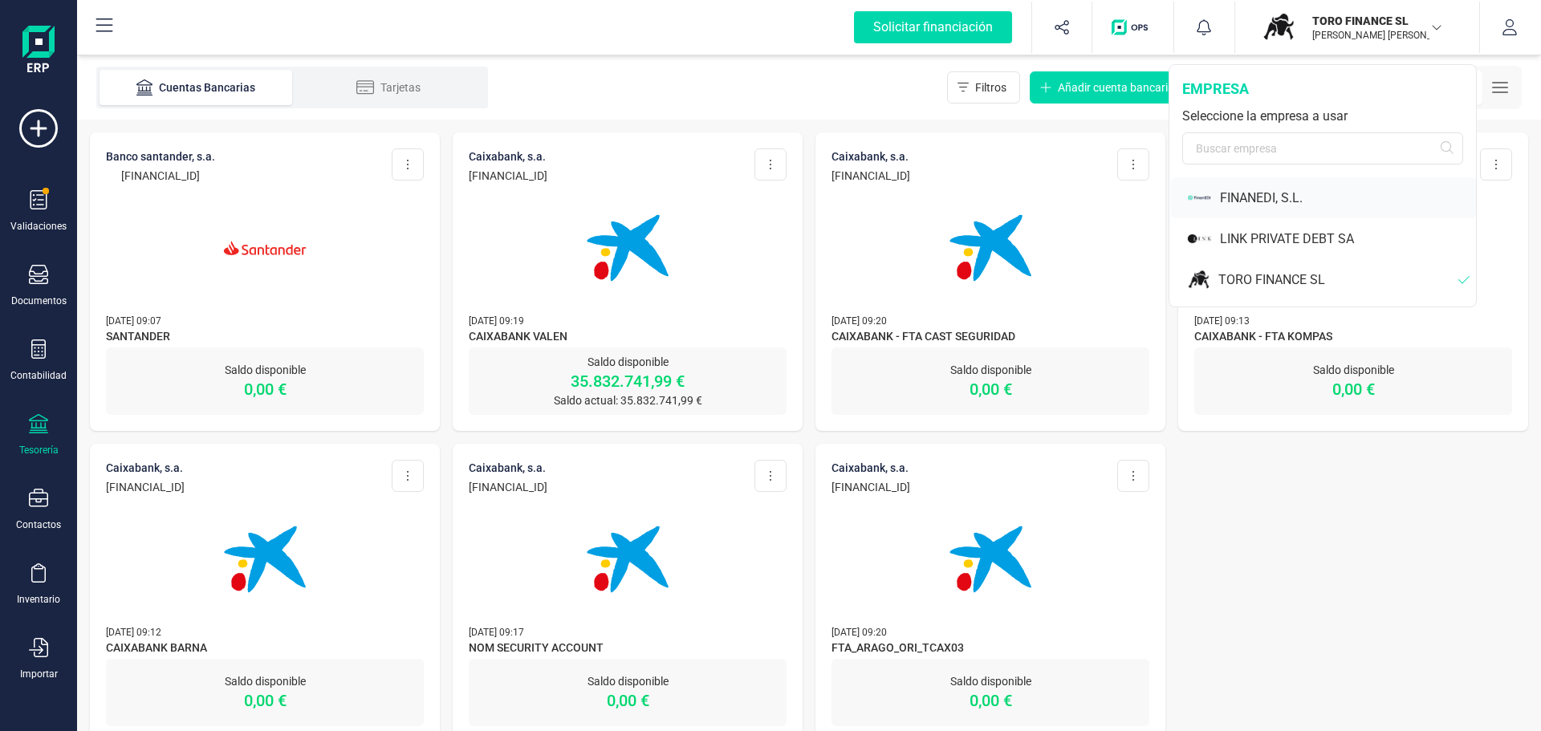
click at [1295, 195] on div "FINANEDI, S.L." at bounding box center [1348, 198] width 256 height 19
